Goal: Information Seeking & Learning: Learn about a topic

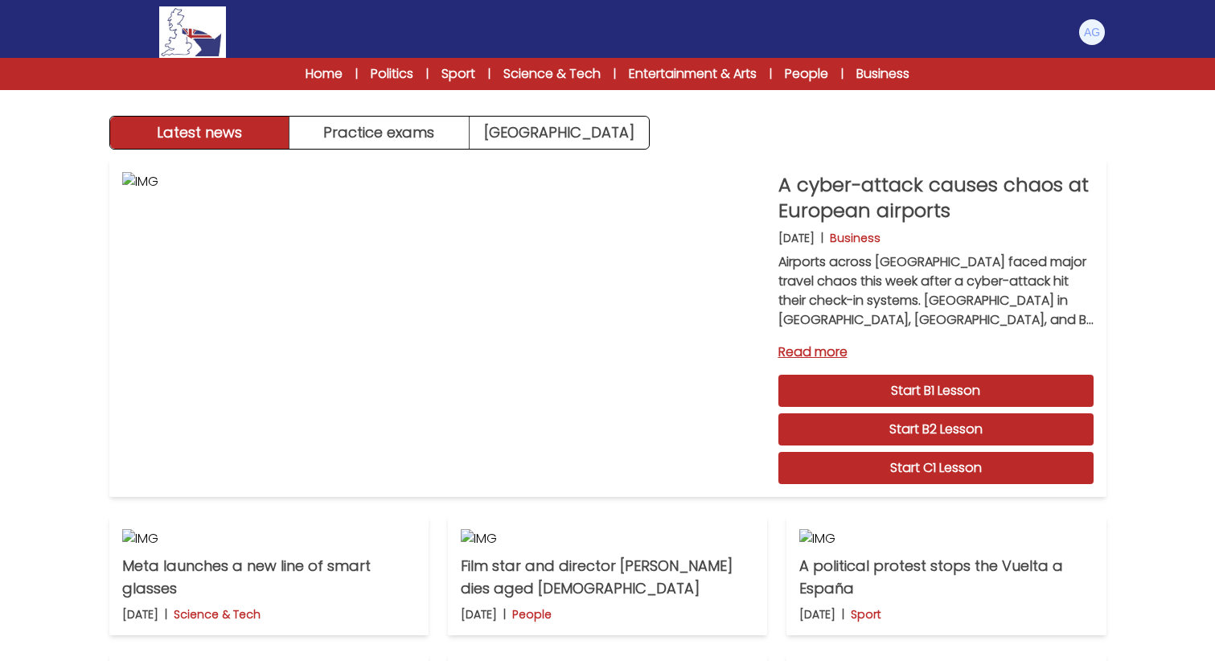
click at [1089, 27] on img at bounding box center [1092, 32] width 26 height 26
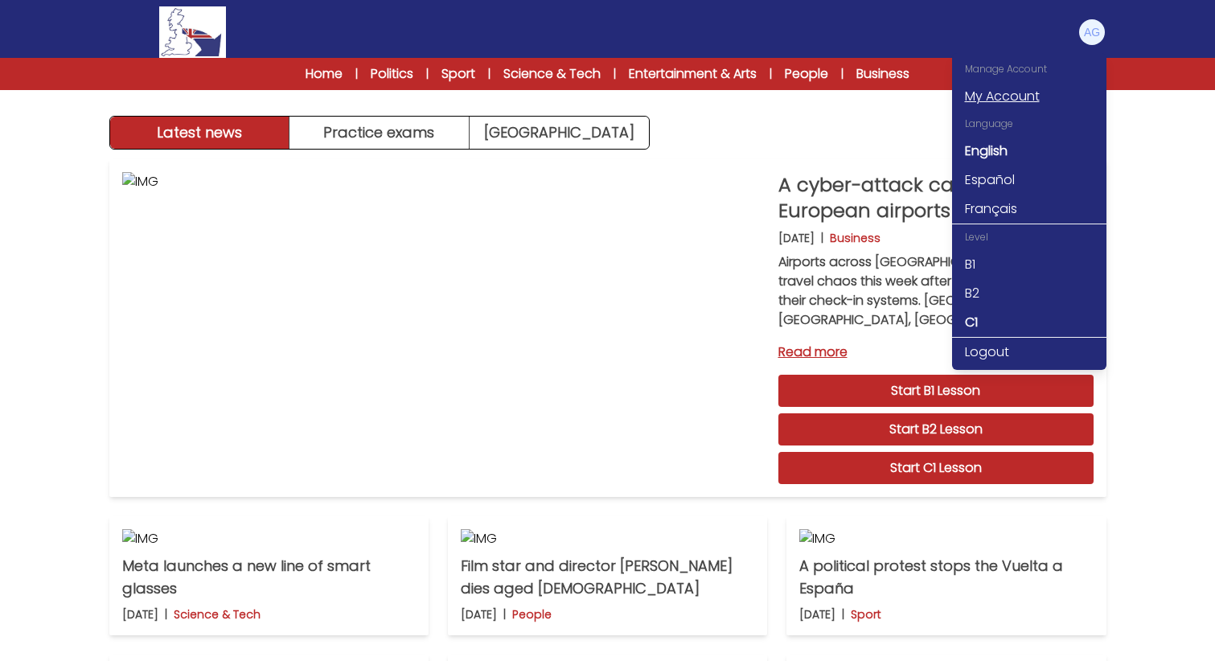
click at [1031, 100] on link "My Account" at bounding box center [1029, 96] width 154 height 29
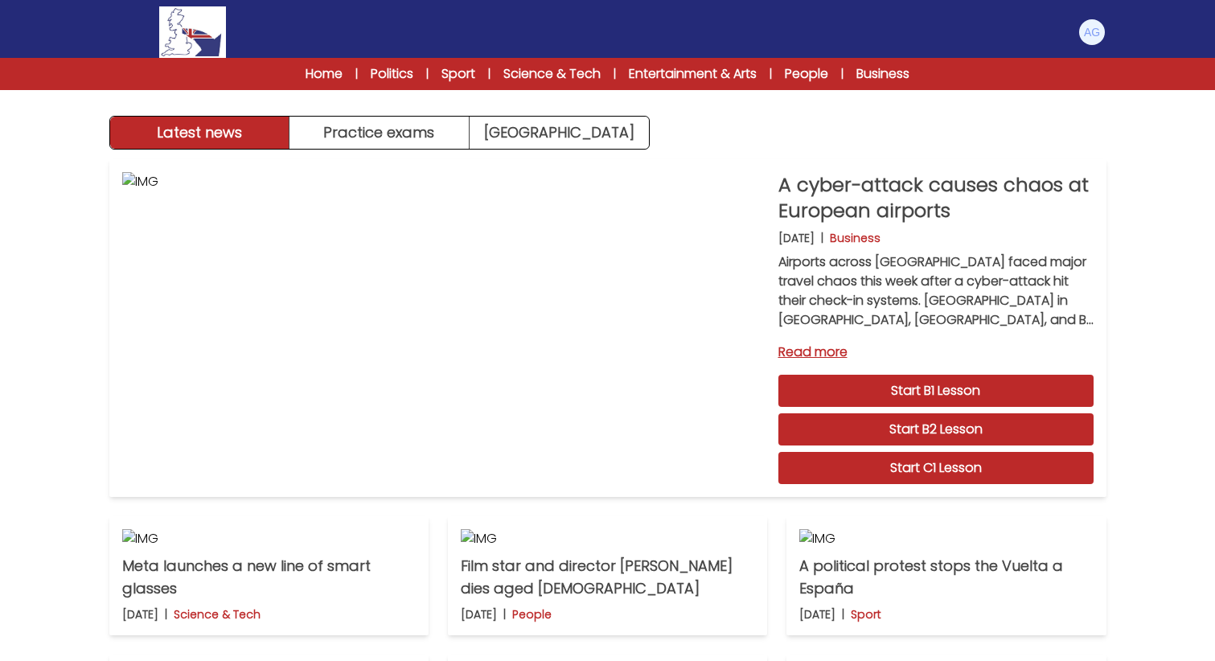
click at [1078, 35] on button at bounding box center [1092, 32] width 29 height 29
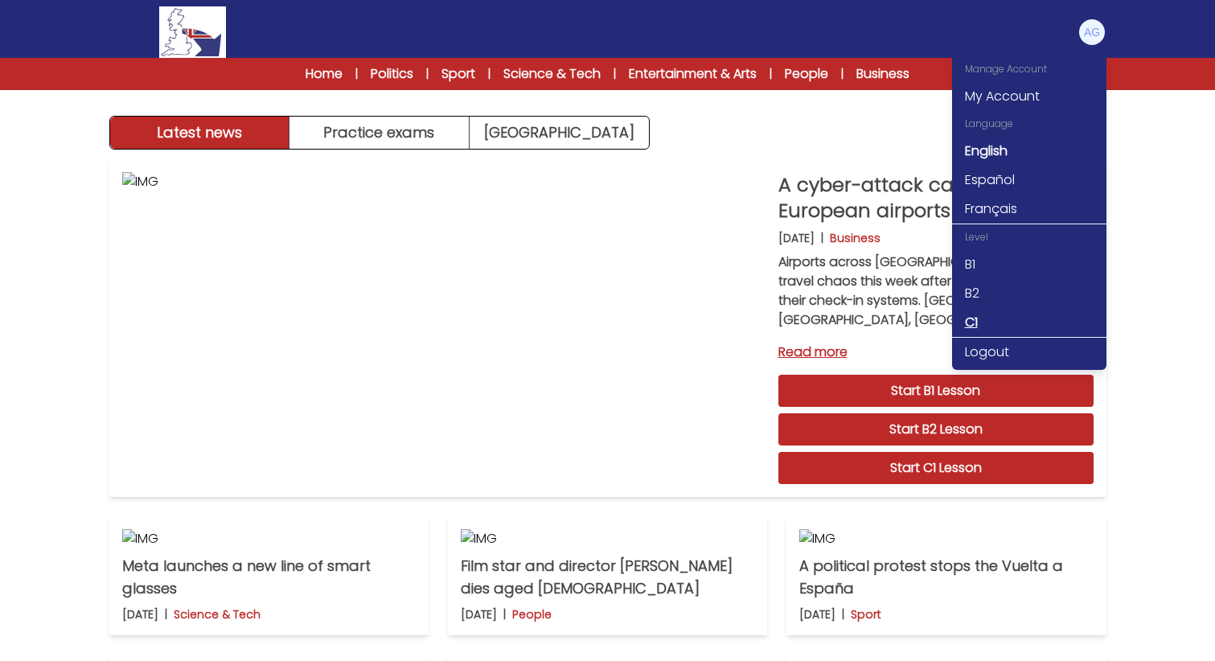
click at [977, 324] on link "C1" at bounding box center [1029, 322] width 154 height 29
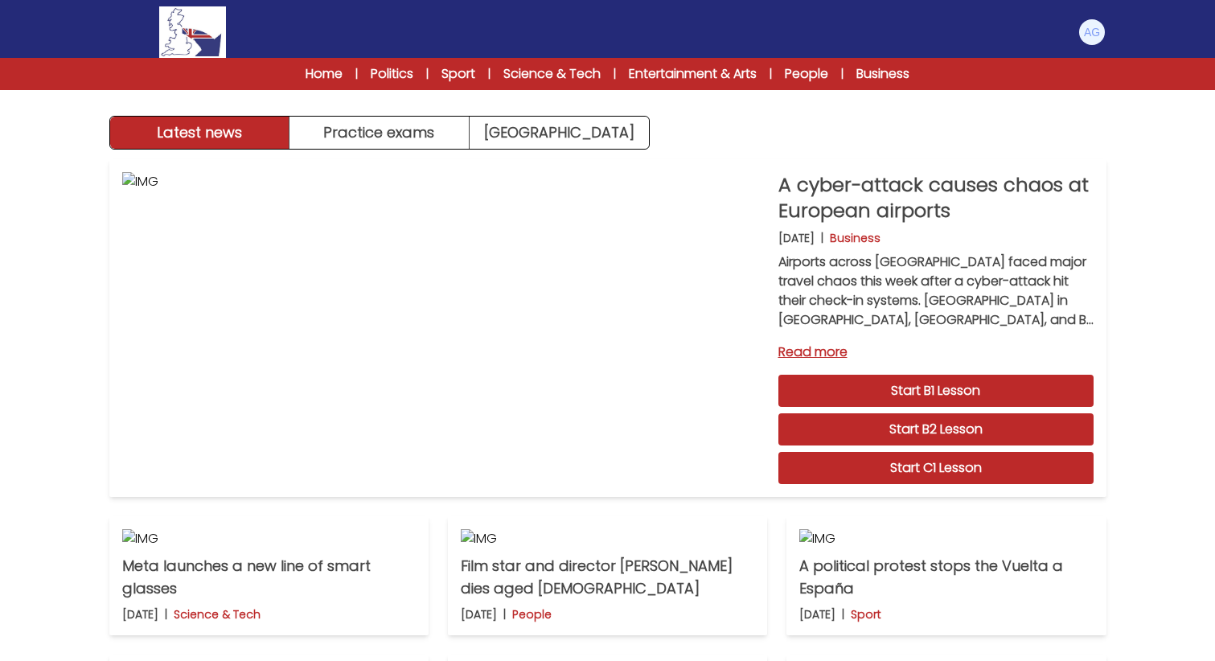
click at [1097, 35] on img at bounding box center [1092, 32] width 26 height 26
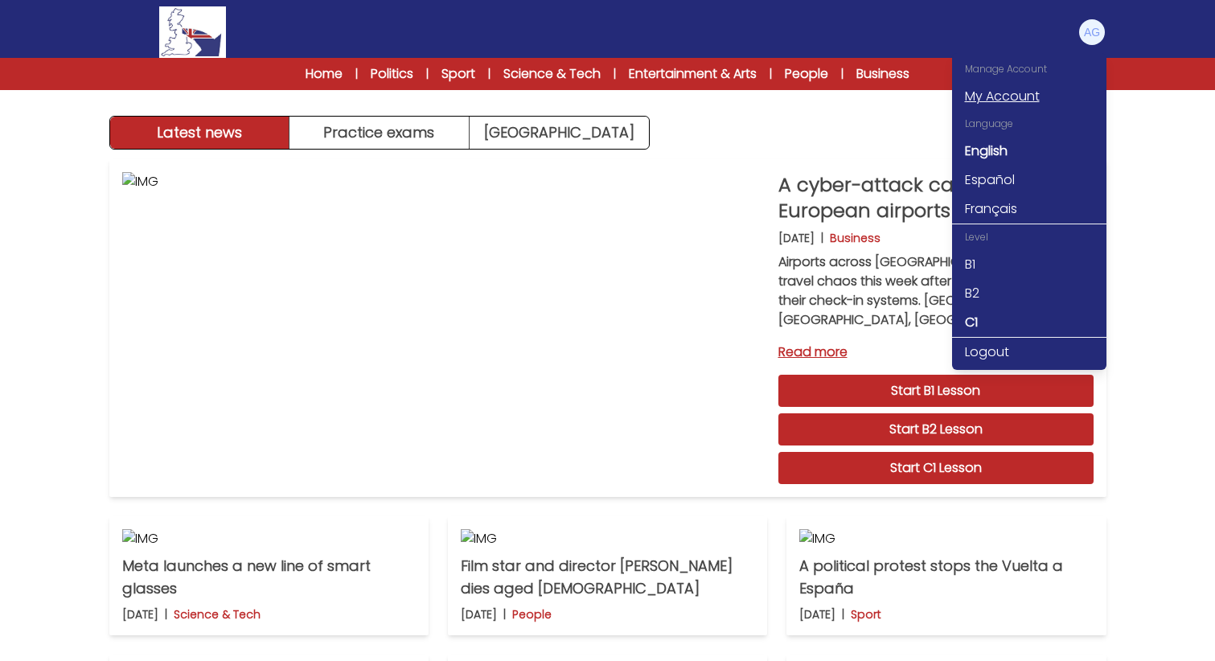
click at [982, 90] on link "My Account" at bounding box center [1029, 96] width 154 height 29
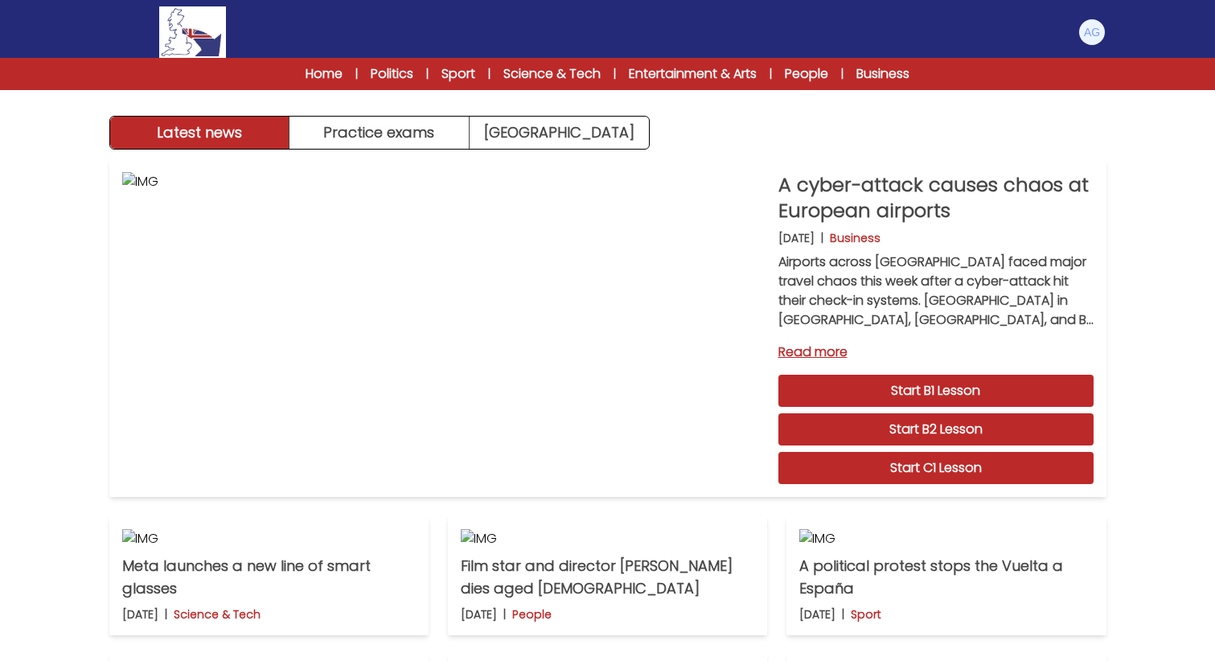
click at [330, 76] on div "Home | Politics | Sport | Science & Tech | Entertainment & Arts | People | Busi…" at bounding box center [608, 73] width 721 height 19
click at [321, 76] on link "Home" at bounding box center [324, 73] width 37 height 19
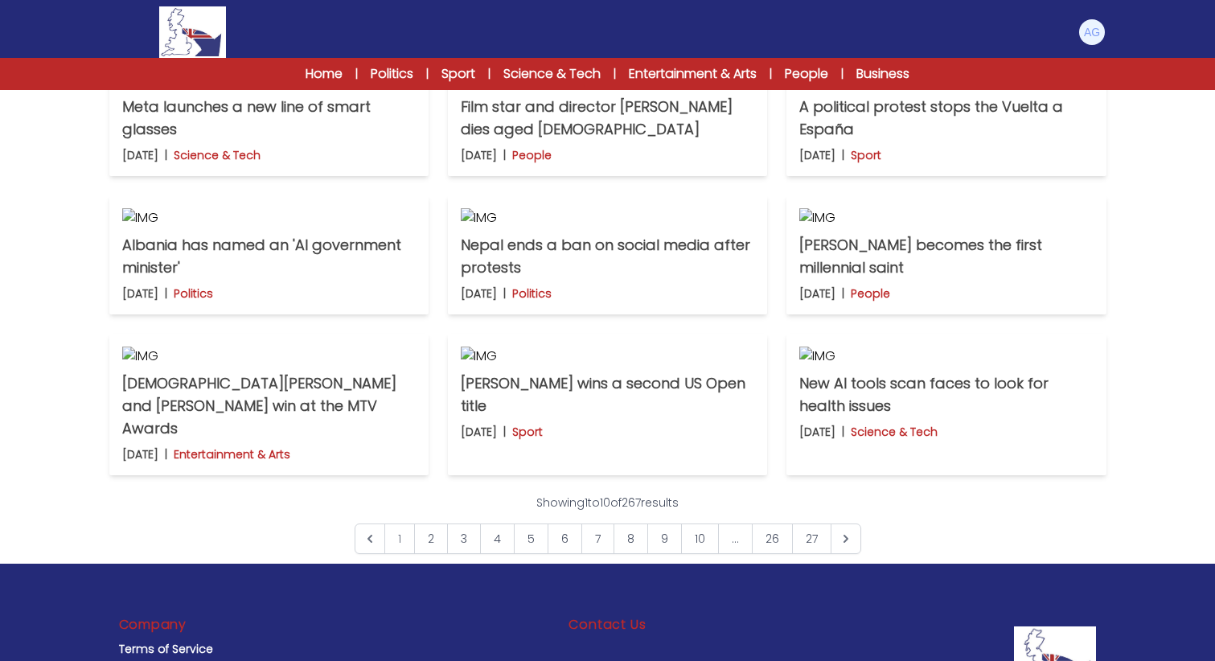
scroll to position [646, 0]
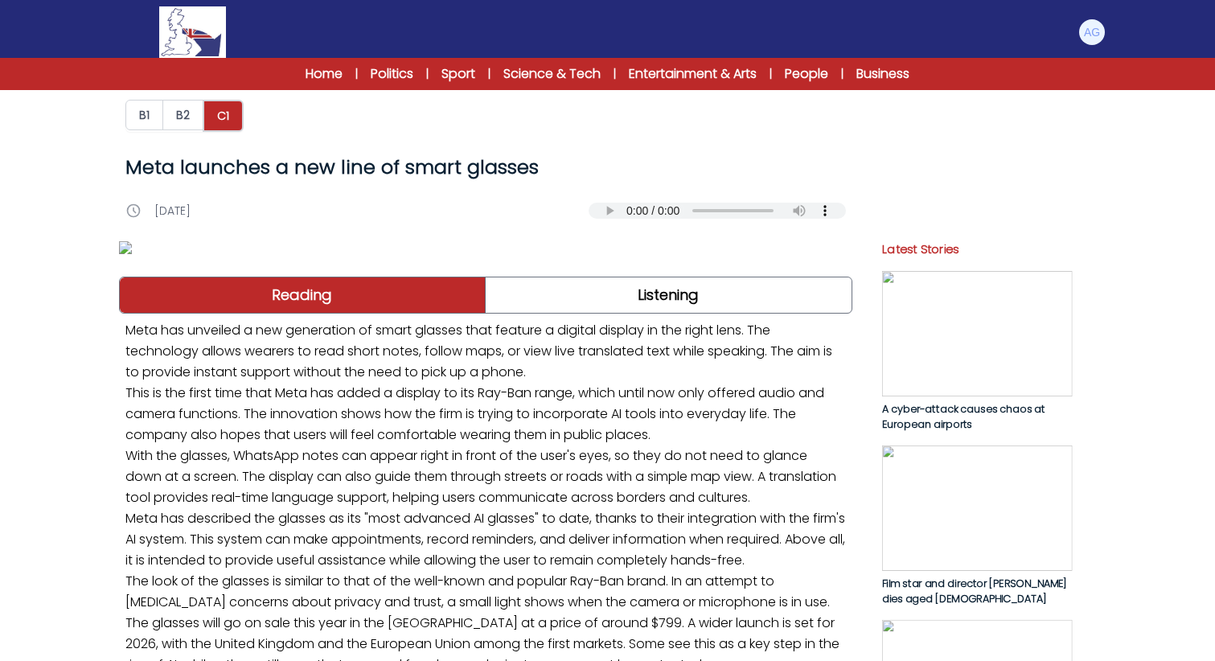
click at [609, 210] on audio "Your browser does not support the audio element." at bounding box center [717, 211] width 257 height 16
click at [605, 216] on audio "Your browser does not support the audio element." at bounding box center [717, 211] width 257 height 16
click at [1098, 37] on img at bounding box center [1092, 32] width 26 height 26
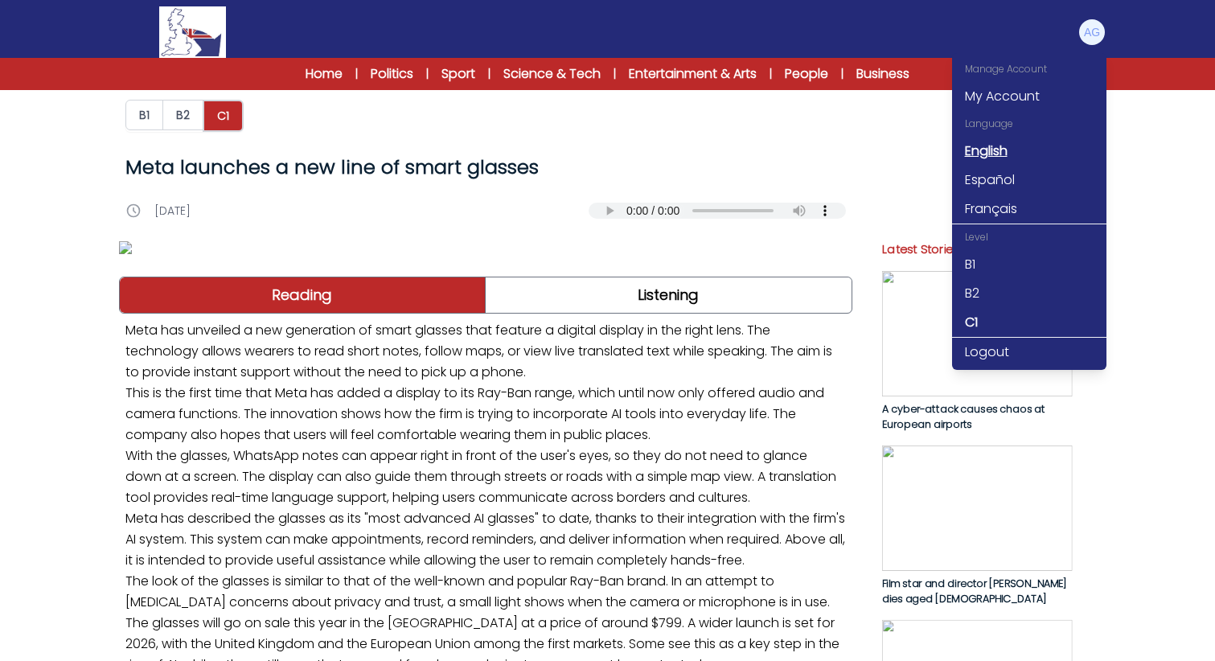
click at [989, 155] on link "English" at bounding box center [1029, 151] width 154 height 29
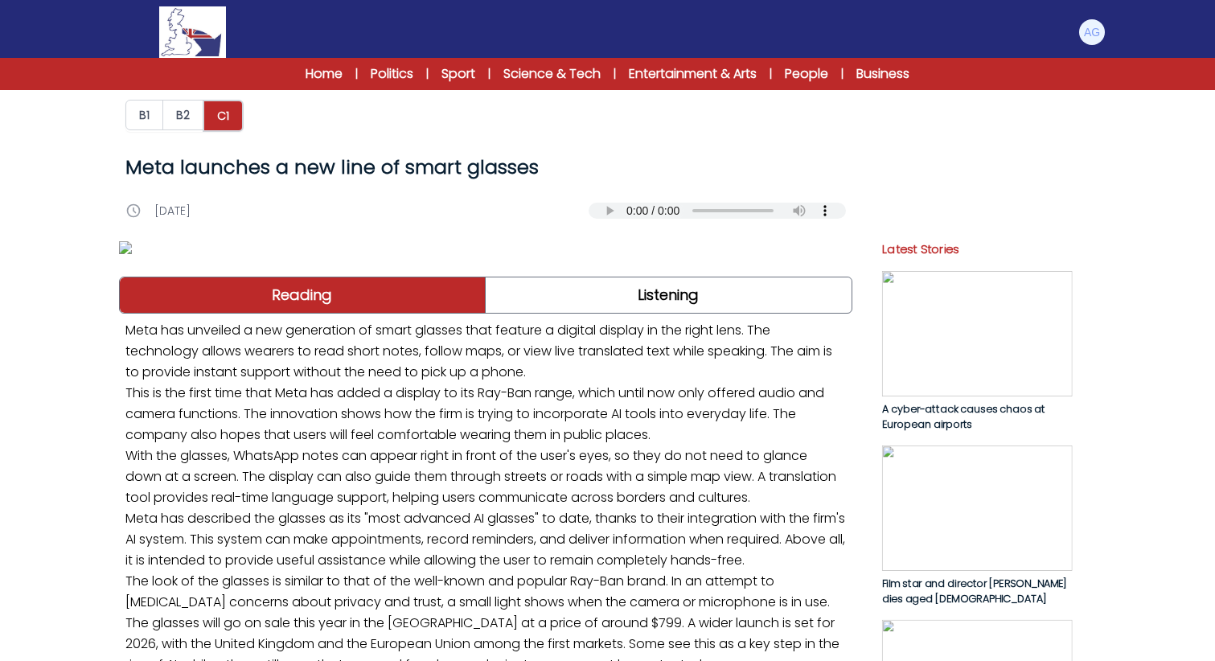
click at [1104, 23] on div at bounding box center [1092, 32] width 29 height 29
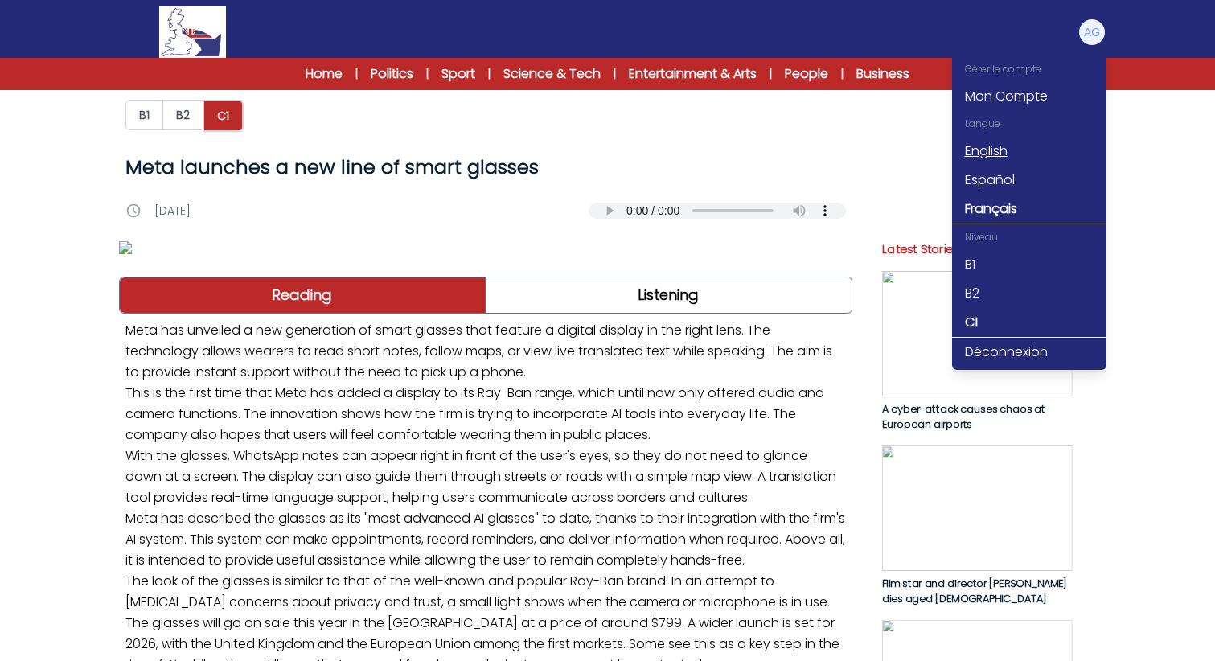
click at [993, 148] on link "English" at bounding box center [1029, 151] width 154 height 29
